Goal: Task Accomplishment & Management: Manage account settings

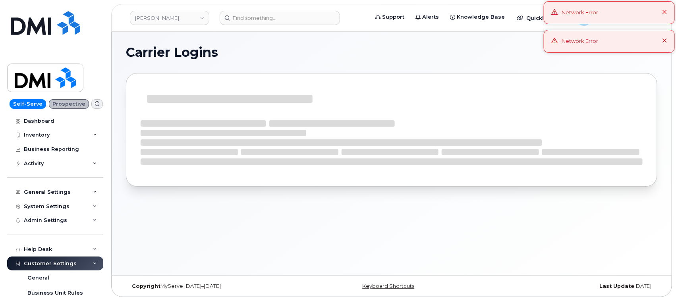
click at [664, 41] on icon at bounding box center [664, 41] width 5 height 5
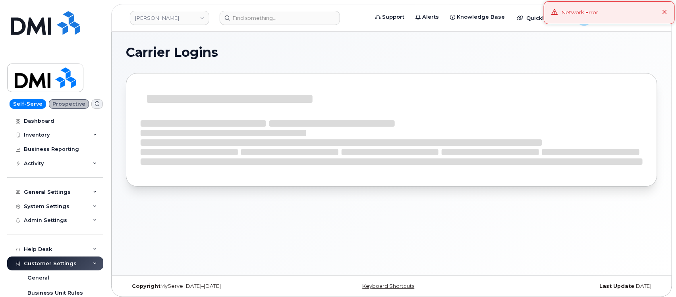
click at [666, 10] on icon at bounding box center [664, 12] width 5 height 5
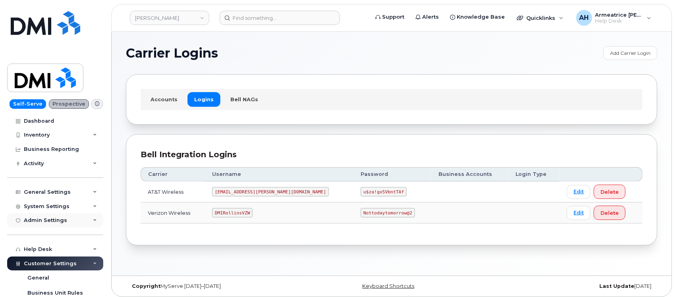
scroll to position [50, 0]
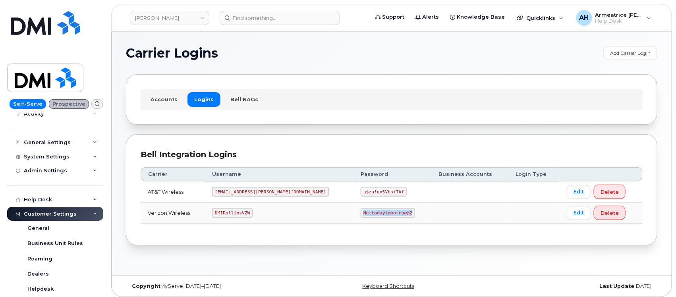
drag, startPoint x: 321, startPoint y: 215, endPoint x: 372, endPoint y: 215, distance: 51.2
click at [372, 215] on td "Nottodaytomorrow@2" at bounding box center [392, 213] width 78 height 21
copy code "Nottodaytomorrow@2"
